Goal: Task Accomplishment & Management: Manage account settings

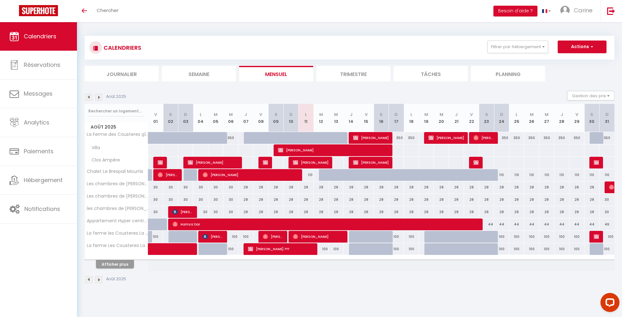
click at [118, 262] on button "Afficher plus" at bounding box center [115, 264] width 38 height 9
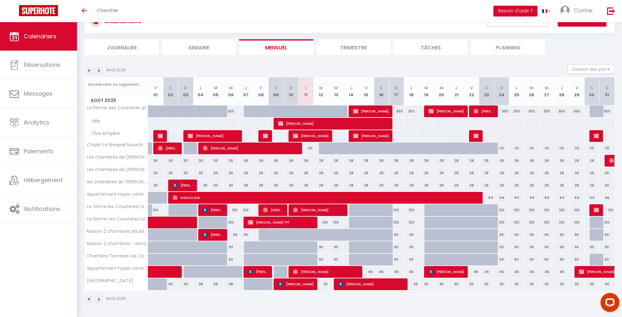
scroll to position [26, 0]
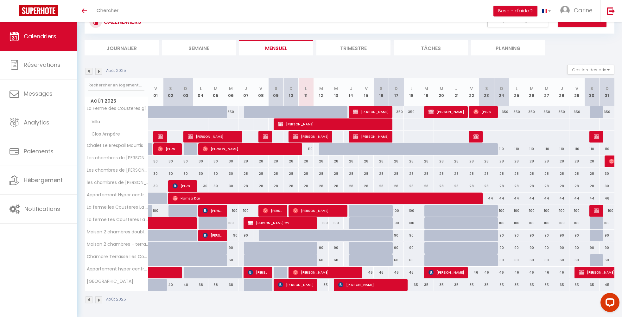
click at [362, 287] on span "[PERSON_NAME]" at bounding box center [371, 285] width 66 height 12
select select "OK"
select select "0"
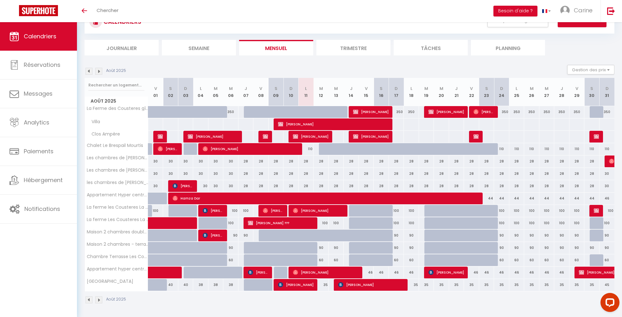
select select "1"
select select
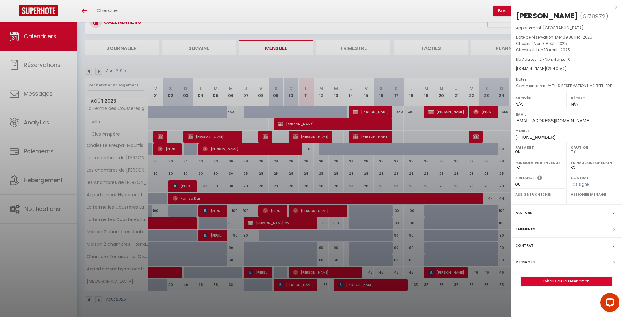
select select "45291"
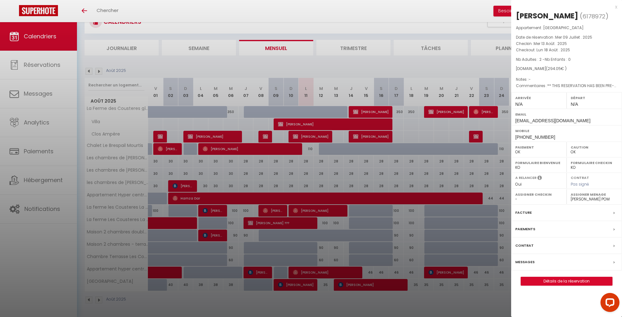
click at [616, 5] on div "x" at bounding box center [564, 7] width 106 height 8
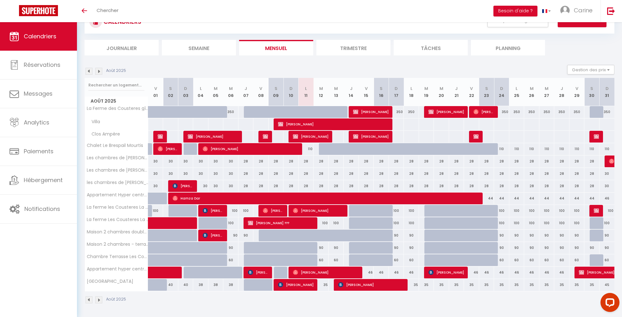
click at [415, 284] on div "35" at bounding box center [411, 285] width 15 height 12
type input "35"
type input "Lun 18 Août 2025"
type input "Mar 19 Août 2025"
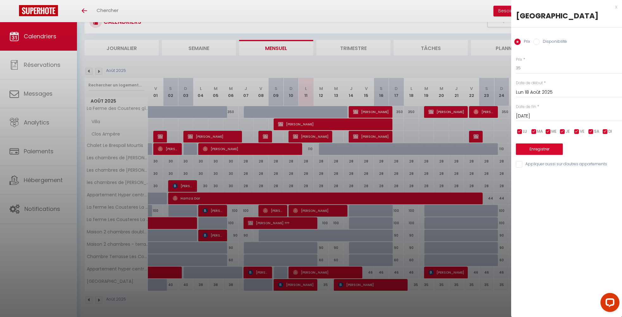
click at [539, 45] on input "Disponibilité" at bounding box center [537, 42] width 6 height 6
radio input "true"
radio input "false"
select select "0"
click at [528, 121] on input "Mar 19 Août 2025" at bounding box center [569, 117] width 106 height 8
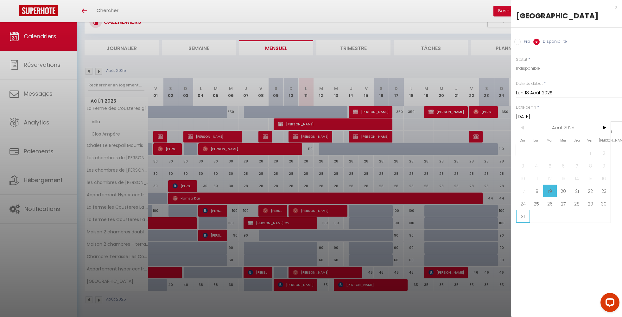
click at [524, 223] on span "31" at bounding box center [524, 216] width 14 height 13
type input "Dim 31 Août 2025"
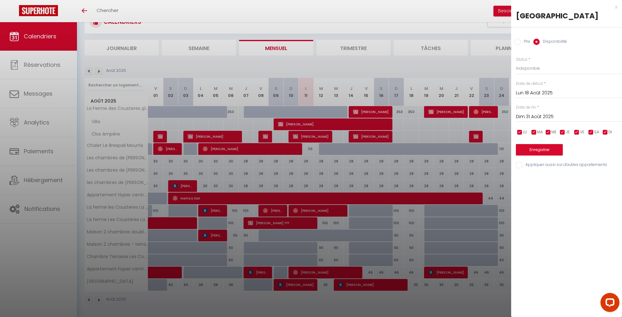
click at [536, 156] on button "Enregistrer" at bounding box center [539, 149] width 47 height 11
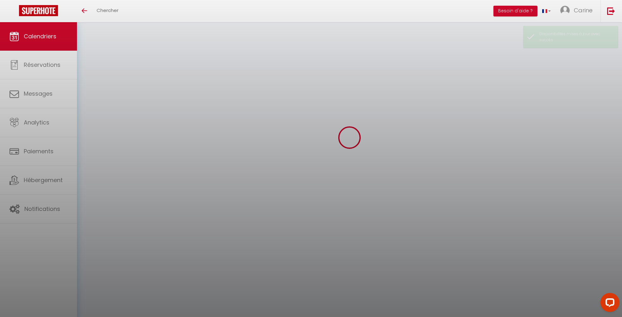
scroll to position [22, 0]
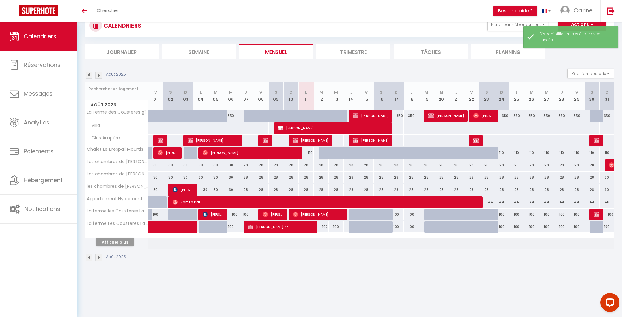
click at [120, 243] on button "Afficher plus" at bounding box center [115, 242] width 38 height 9
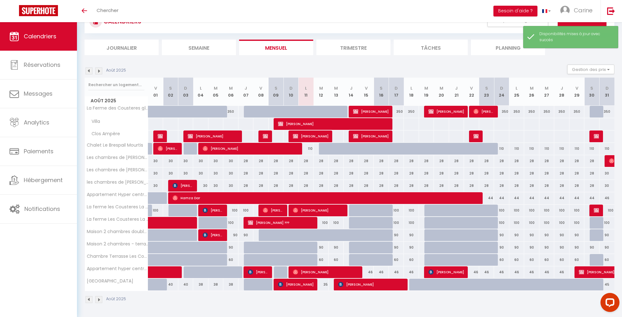
scroll to position [26, 0]
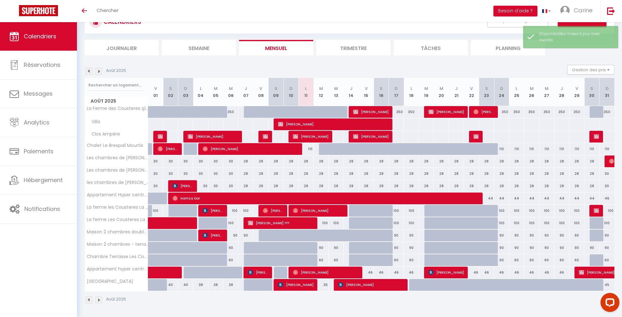
click at [606, 284] on div "45" at bounding box center [607, 285] width 15 height 12
select select "1"
type input "Dim 31 Août 2025"
type input "Lun 01 Septembre 2025"
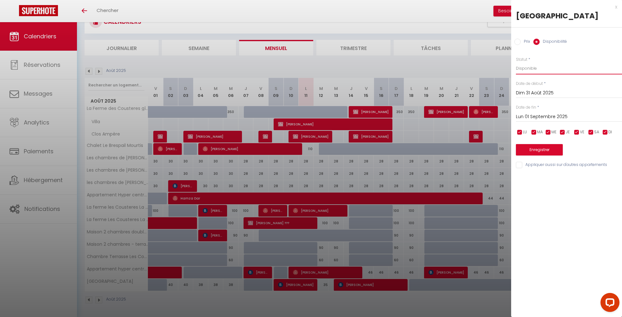
select select "0"
click at [539, 156] on button "Enregistrer" at bounding box center [539, 149] width 47 height 11
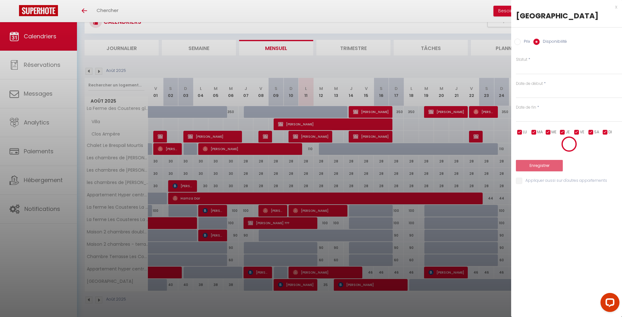
scroll to position [22, 0]
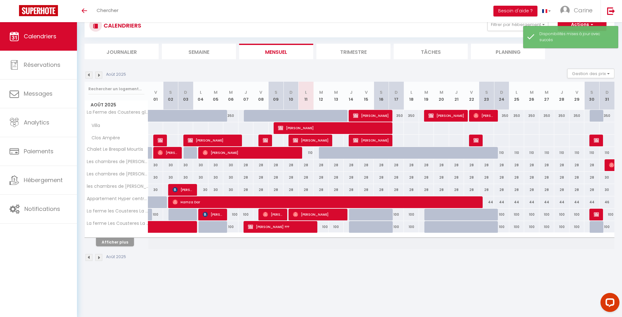
click at [103, 243] on button "Afficher plus" at bounding box center [115, 242] width 38 height 9
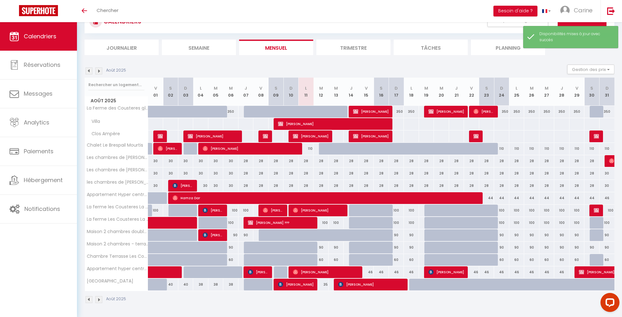
scroll to position [26, 0]
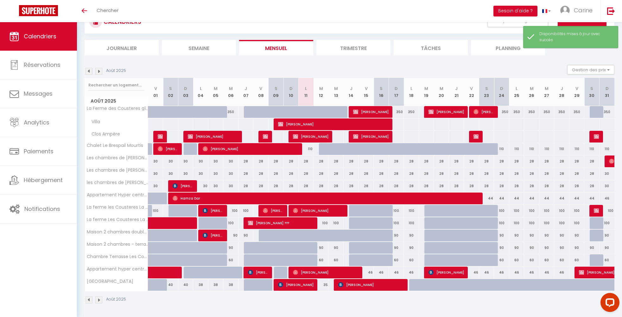
click at [98, 70] on img at bounding box center [98, 71] width 7 height 7
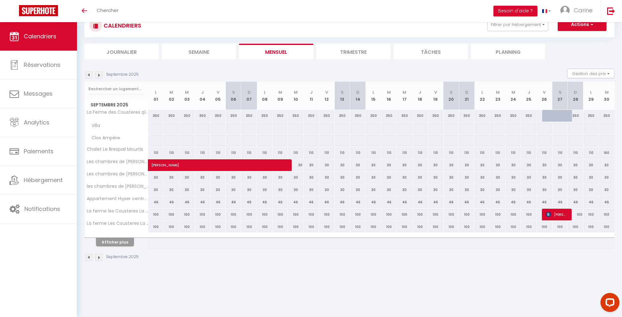
click at [116, 244] on button "Afficher plus" at bounding box center [115, 242] width 38 height 9
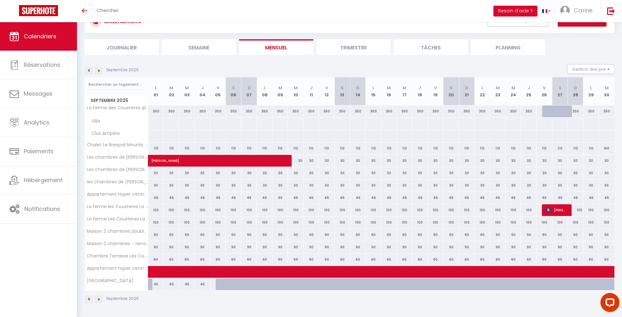
scroll to position [26, 0]
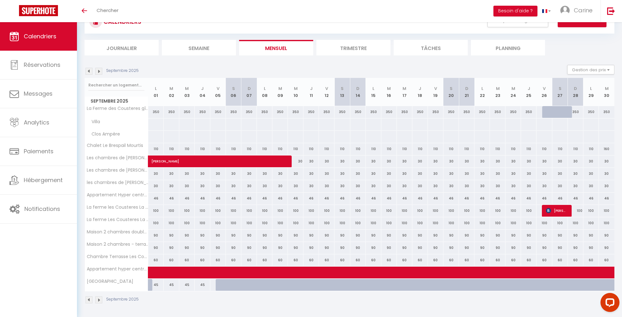
click at [89, 72] on img at bounding box center [89, 71] width 7 height 7
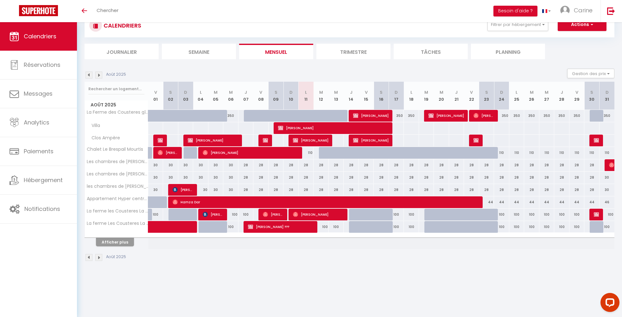
click at [122, 242] on button "Afficher plus" at bounding box center [115, 242] width 38 height 9
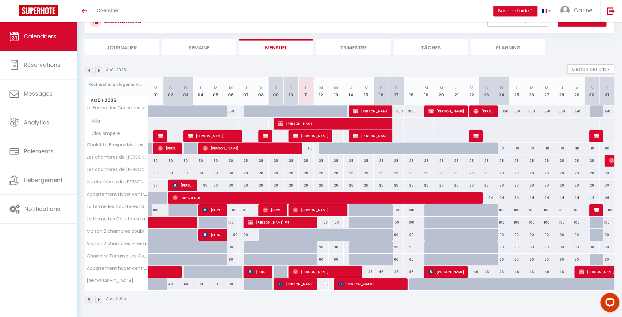
scroll to position [26, 0]
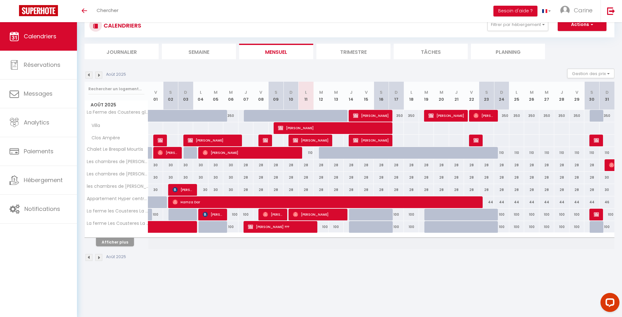
click at [126, 245] on button "Afficher plus" at bounding box center [115, 242] width 38 height 9
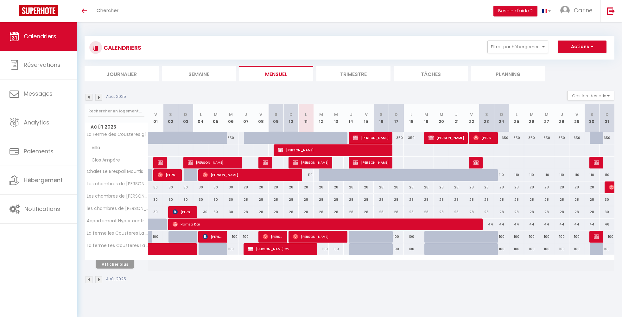
select select
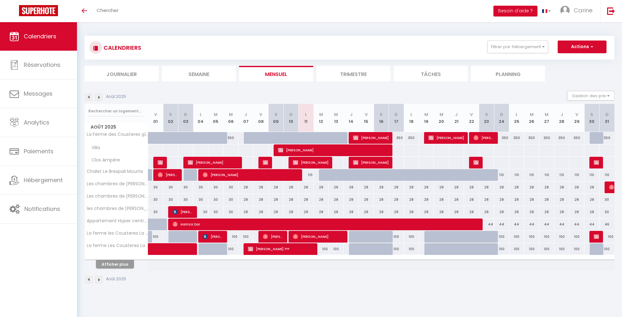
select select
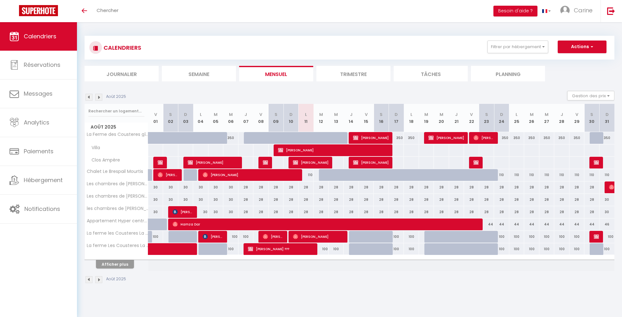
select select
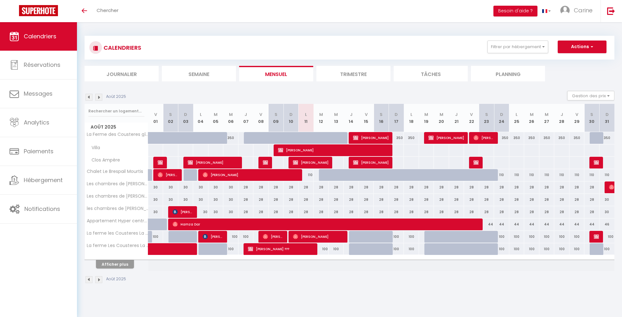
select select
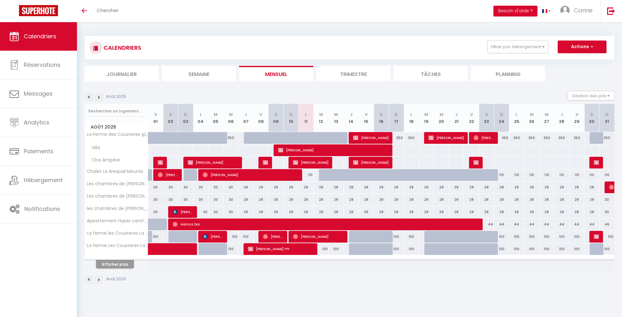
select select
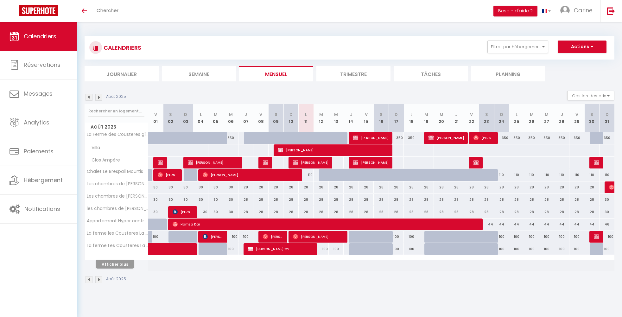
select select
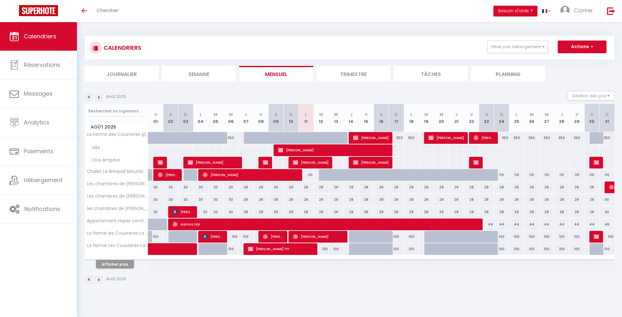
select select
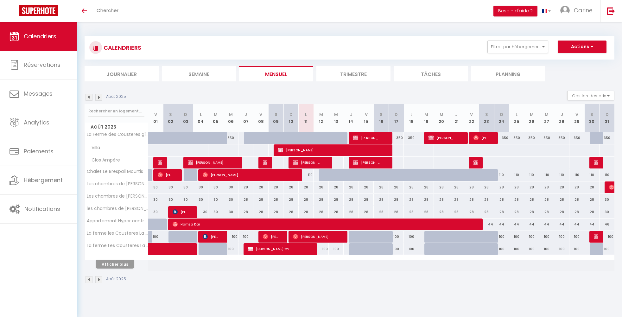
select select
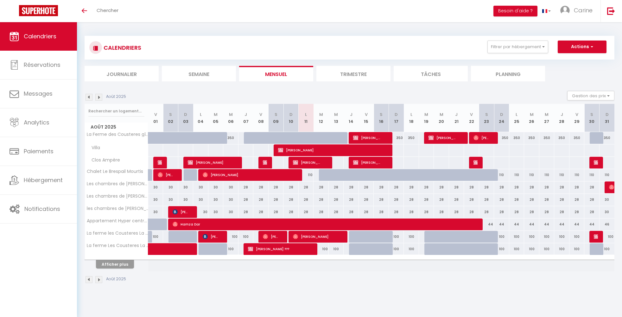
select select
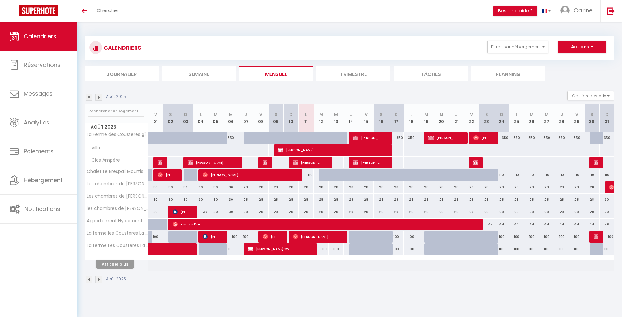
select select
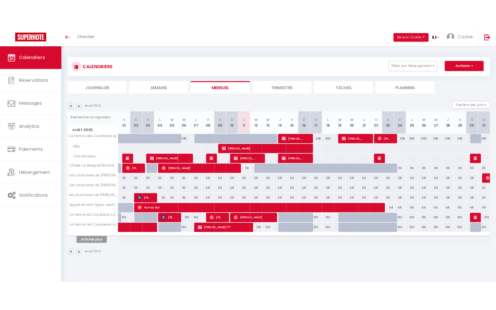
select select
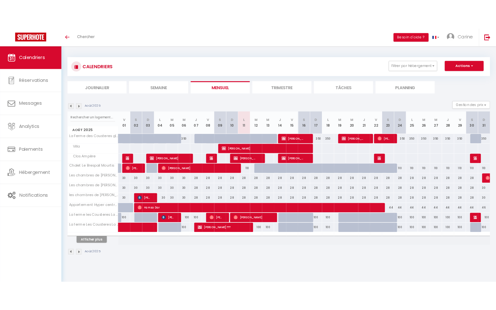
select select
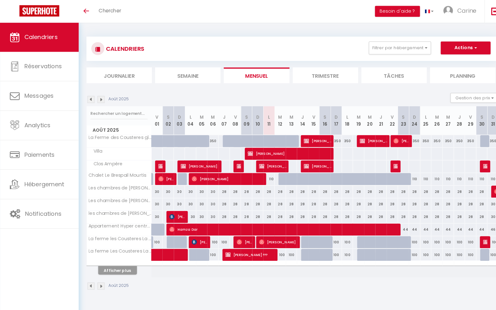
select select
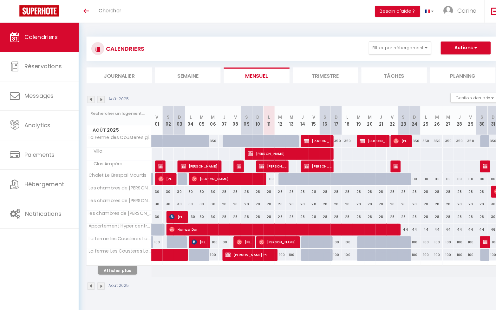
select select
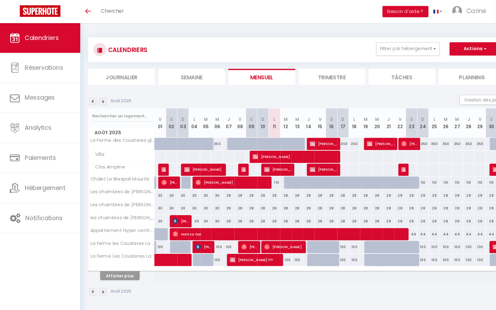
select select
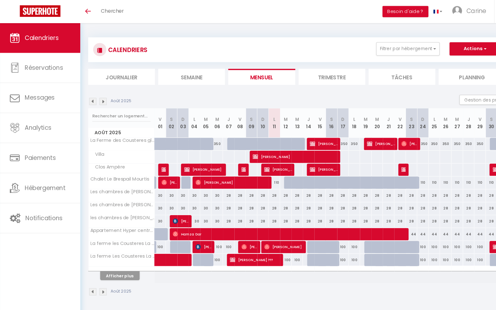
select select
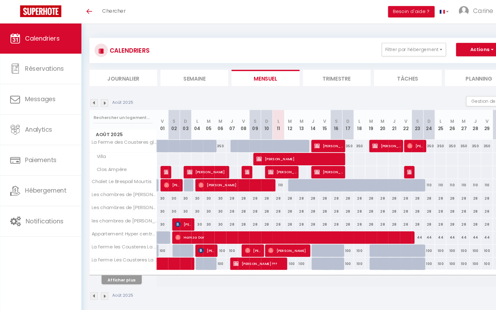
select select
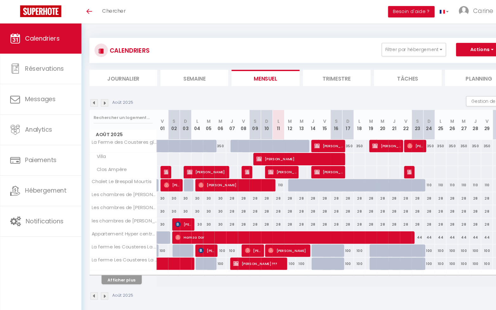
select select
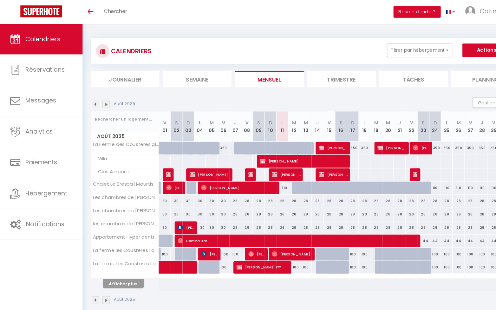
select select
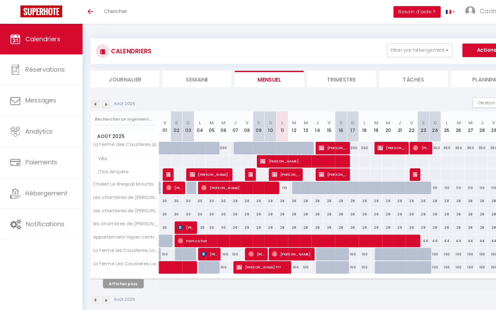
select select
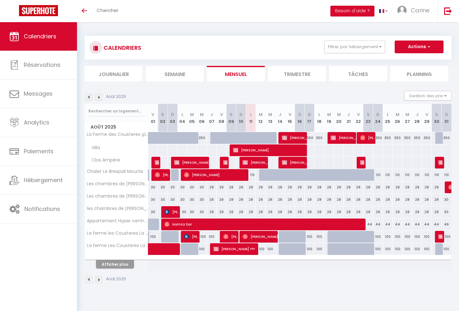
select select
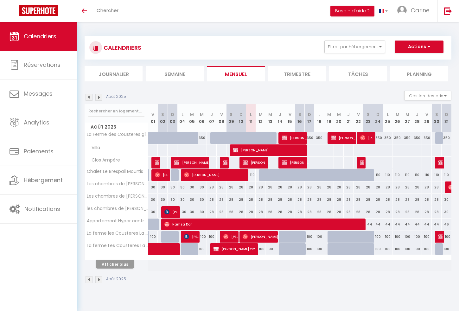
select select
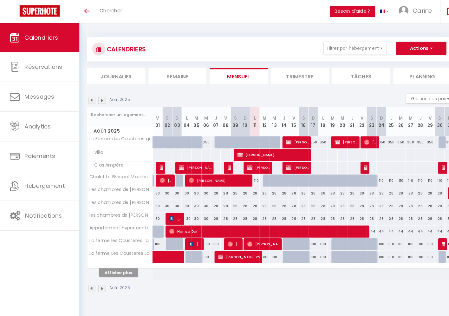
select select
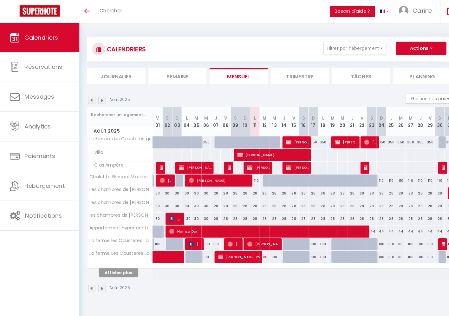
select select
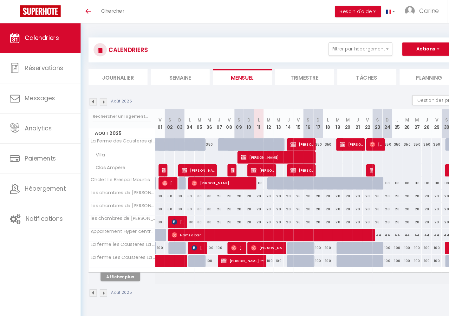
select select
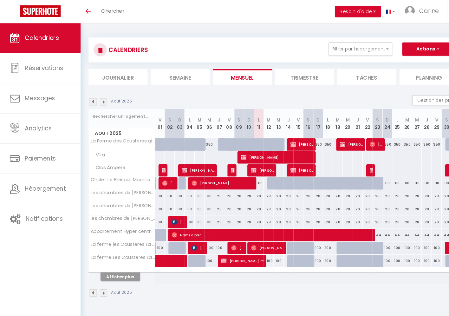
select select
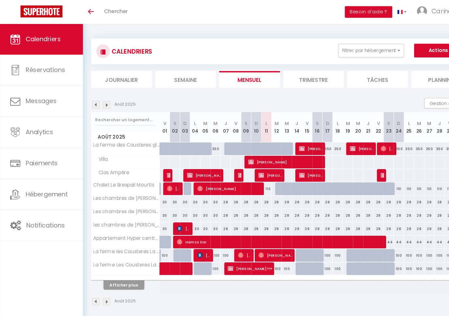
select select
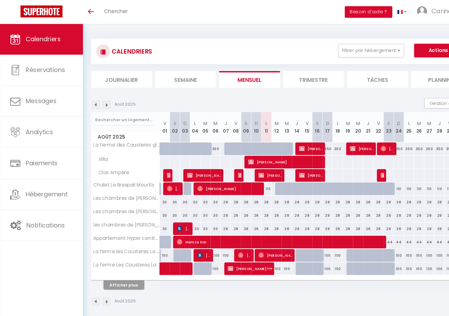
select select
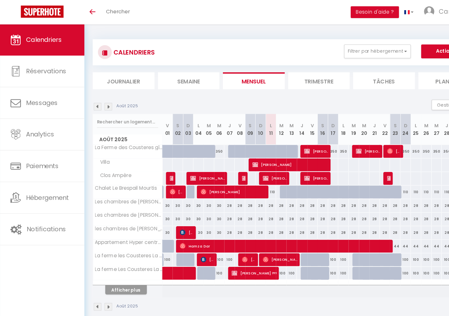
select select
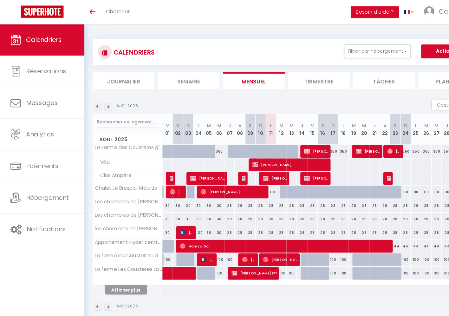
select select
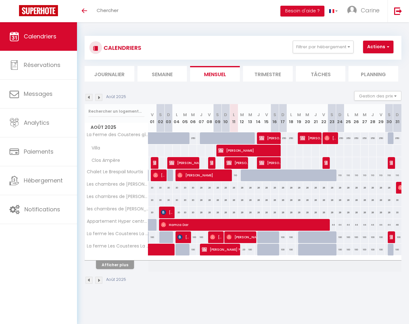
select select
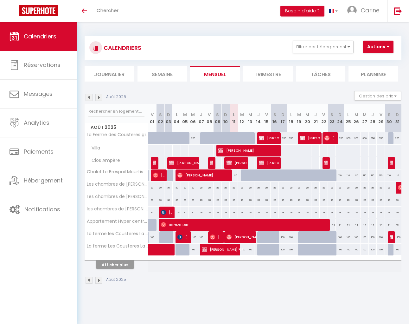
select select
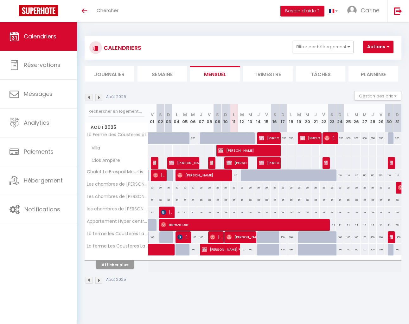
select select
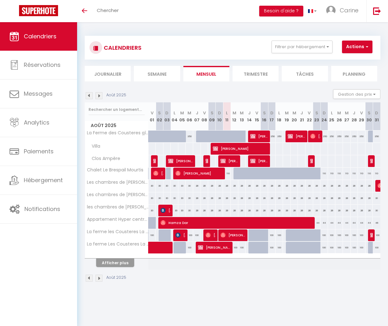
select select
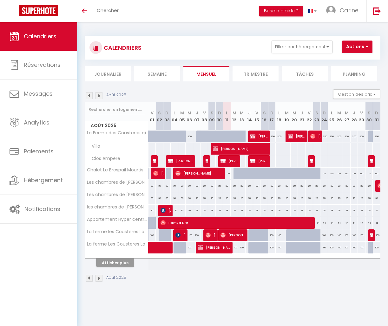
select select
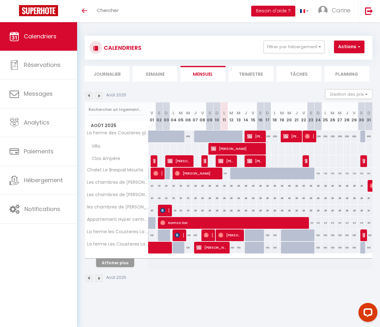
click at [230, 161] on span "[PERSON_NAME]" at bounding box center [226, 161] width 17 height 12
select select "OK"
select select "KO"
select select "0"
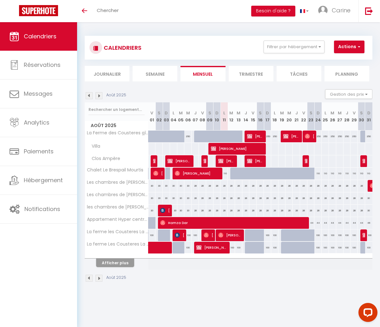
select select "1"
select select
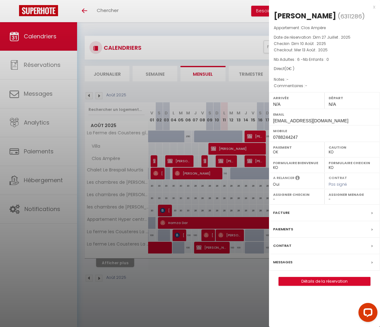
click at [373, 7] on div "x" at bounding box center [322, 7] width 106 height 8
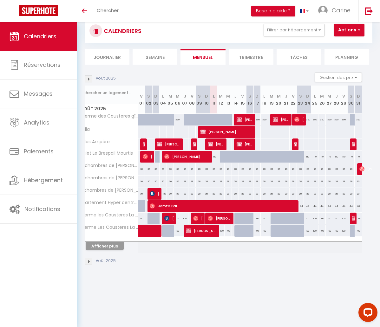
scroll to position [0, 10]
click at [109, 244] on button "Afficher plus" at bounding box center [105, 246] width 38 height 9
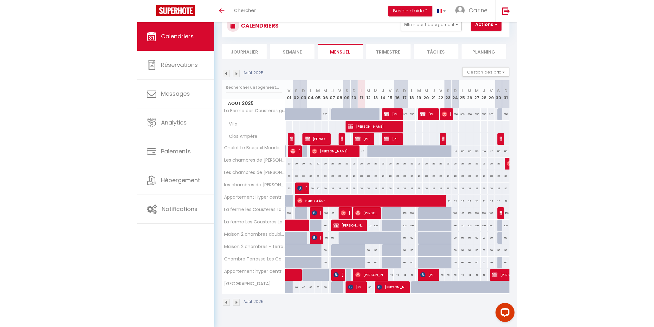
scroll to position [22, 0]
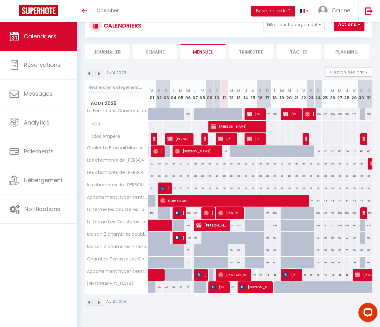
click at [198, 272] on img at bounding box center [198, 274] width 5 height 5
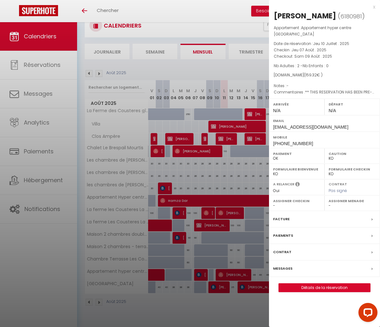
click at [237, 275] on div at bounding box center [190, 163] width 380 height 327
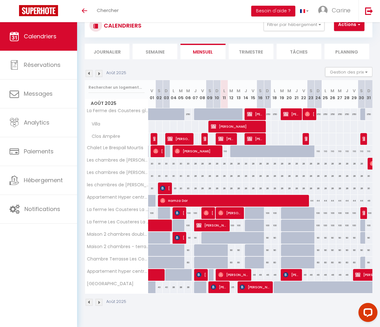
click at [237, 275] on span "[PERSON_NAME]" at bounding box center [234, 275] width 32 height 12
select select "OK"
select select "45291"
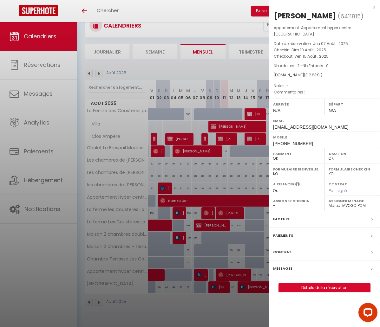
click at [373, 8] on div "x" at bounding box center [322, 7] width 106 height 8
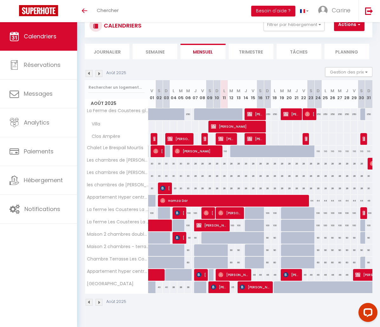
click at [222, 289] on span "[PERSON_NAME]" at bounding box center [219, 287] width 17 height 12
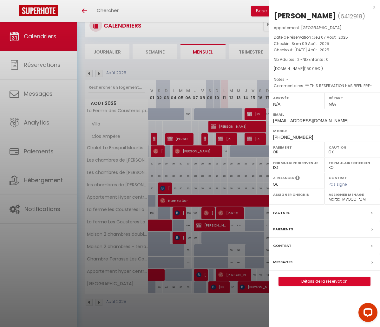
click at [374, 7] on div "x" at bounding box center [322, 7] width 106 height 8
